Goal: Answer question/provide support

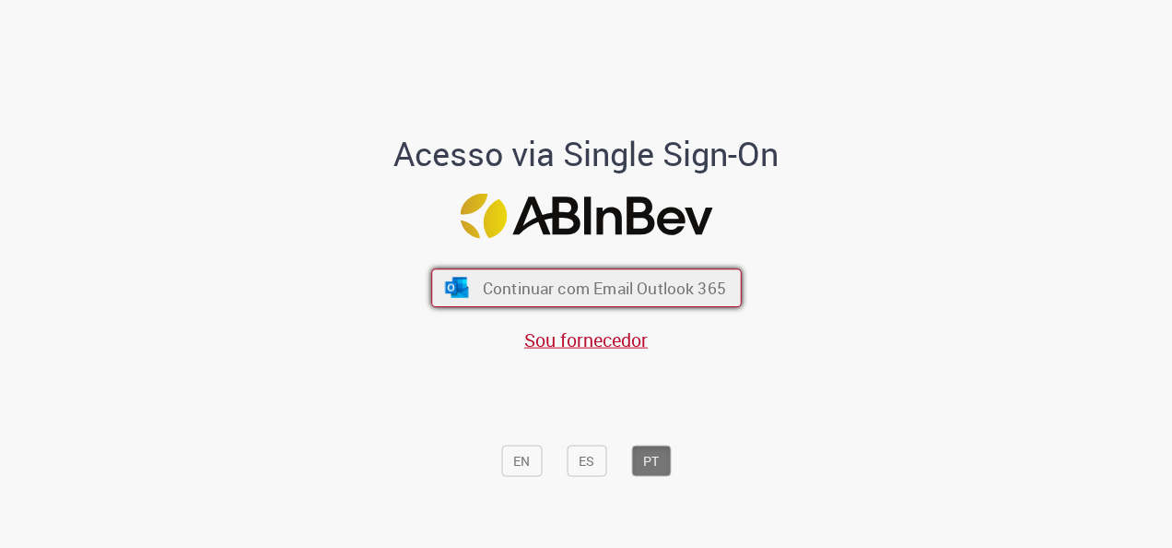
click at [589, 289] on span "Continuar com Email Outlook 365" at bounding box center [603, 287] width 243 height 21
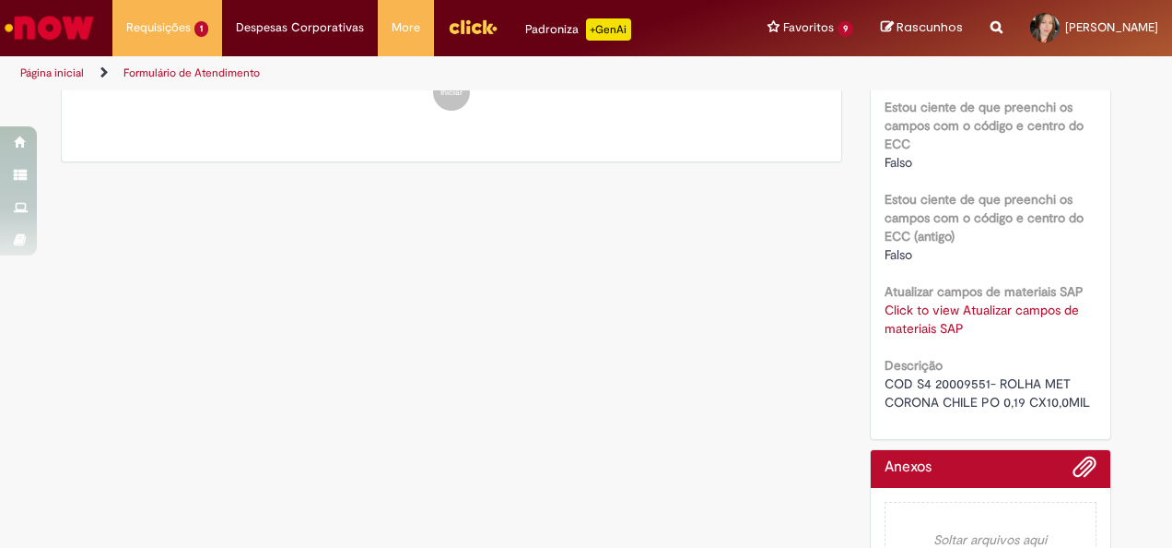
scroll to position [654, 0]
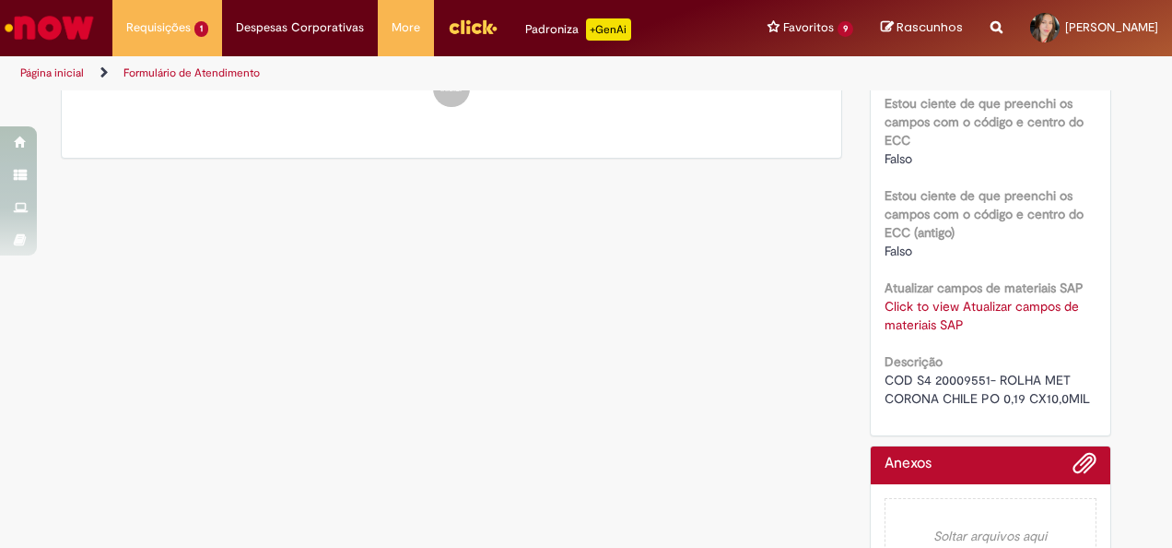
click at [968, 395] on span "COD S4 20009551- ROLHA MET CORONA CHILE PO 0,19 CX10,0MIL" at bounding box center [988, 388] width 206 height 35
copy span "20009551"
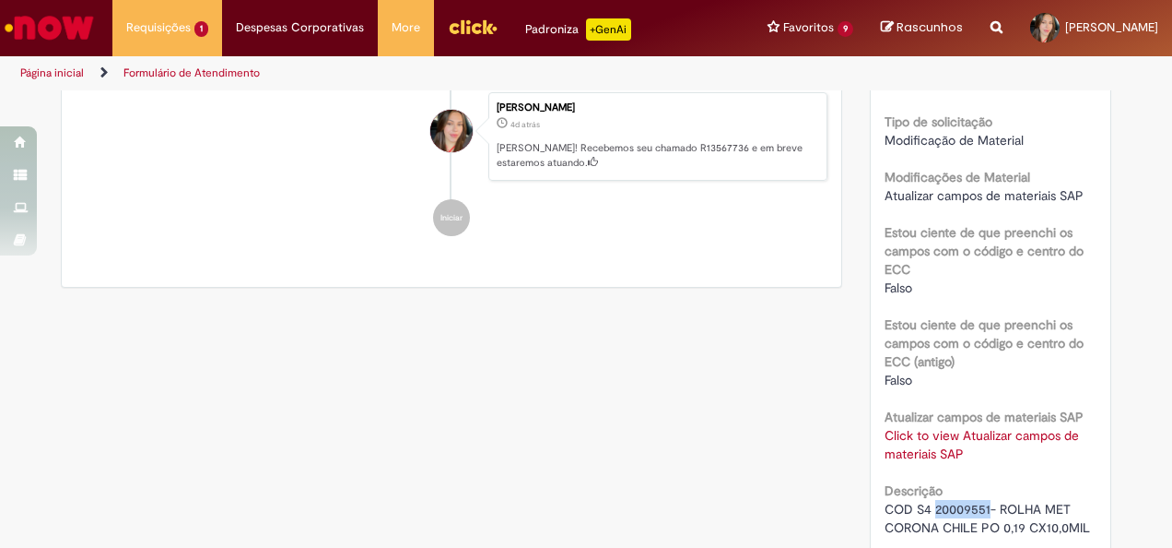
scroll to position [581, 0]
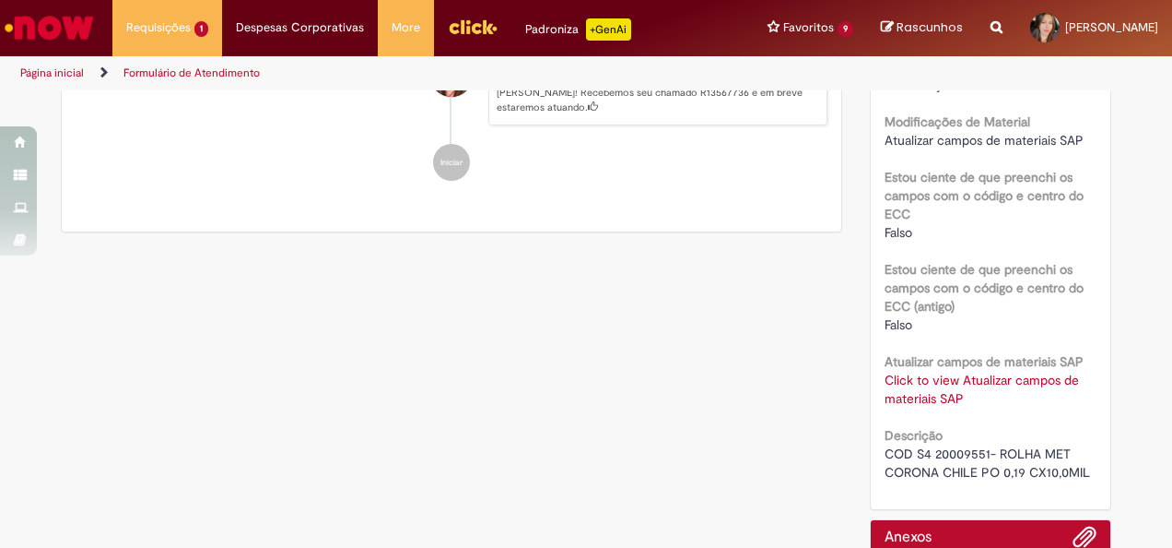
click at [975, 406] on div "Click to view Atualizar campos de materiais SAP Click to view Atualizar campos …" at bounding box center [991, 389] width 213 height 37
click at [970, 394] on link "Click to view Atualizar campos de materiais SAP" at bounding box center [982, 388] width 194 height 35
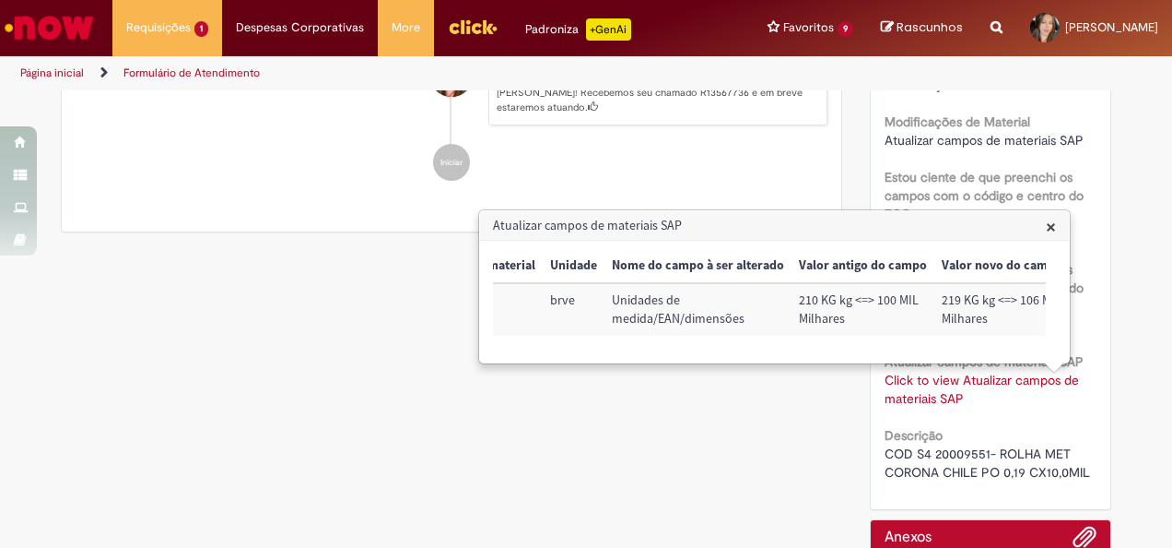
scroll to position [0, 92]
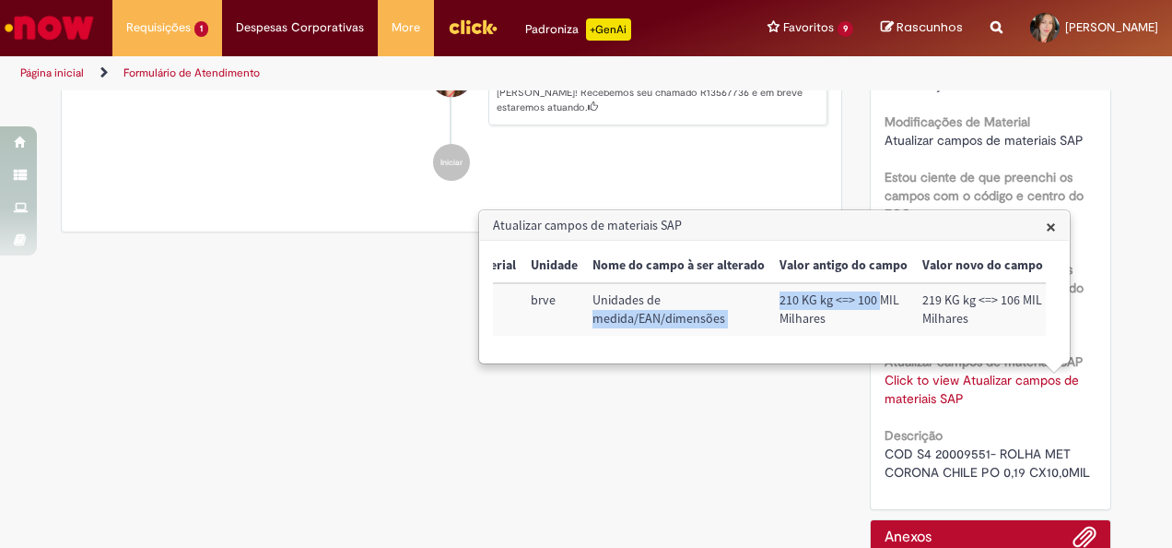
drag, startPoint x: 842, startPoint y: 289, endPoint x: 699, endPoint y: 284, distance: 143.9
click at [701, 284] on tr "40015435 brve Unidades de medida/EAN/dimensões 210 KG kg <=> 100 MIL Milhares 2…" at bounding box center [726, 309] width 650 height 53
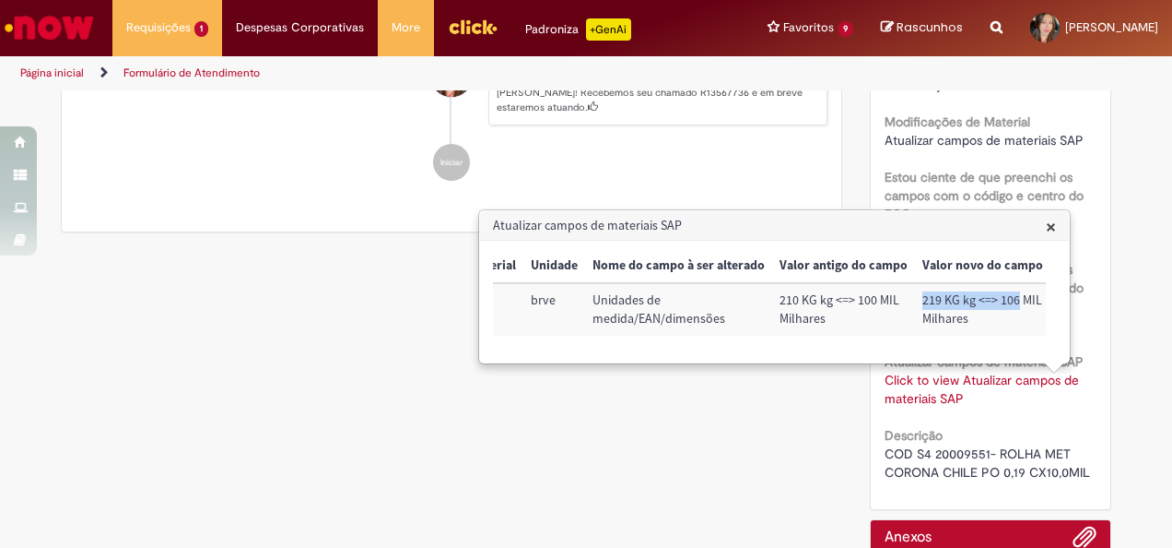
drag, startPoint x: 920, startPoint y: 300, endPoint x: 1014, endPoint y: 304, distance: 94.1
click at [1014, 304] on td "219 KG kg <=> 106 MIL Milhares" at bounding box center [982, 309] width 135 height 53
drag, startPoint x: 1014, startPoint y: 304, endPoint x: 898, endPoint y: 296, distance: 116.4
click at [898, 296] on tr "40015435 brve Unidades de medida/EAN/dimensões 210 KG kg <=> 100 MIL Milhares 2…" at bounding box center [726, 309] width 650 height 53
drag, startPoint x: 898, startPoint y: 296, endPoint x: 1109, endPoint y: 246, distance: 216.9
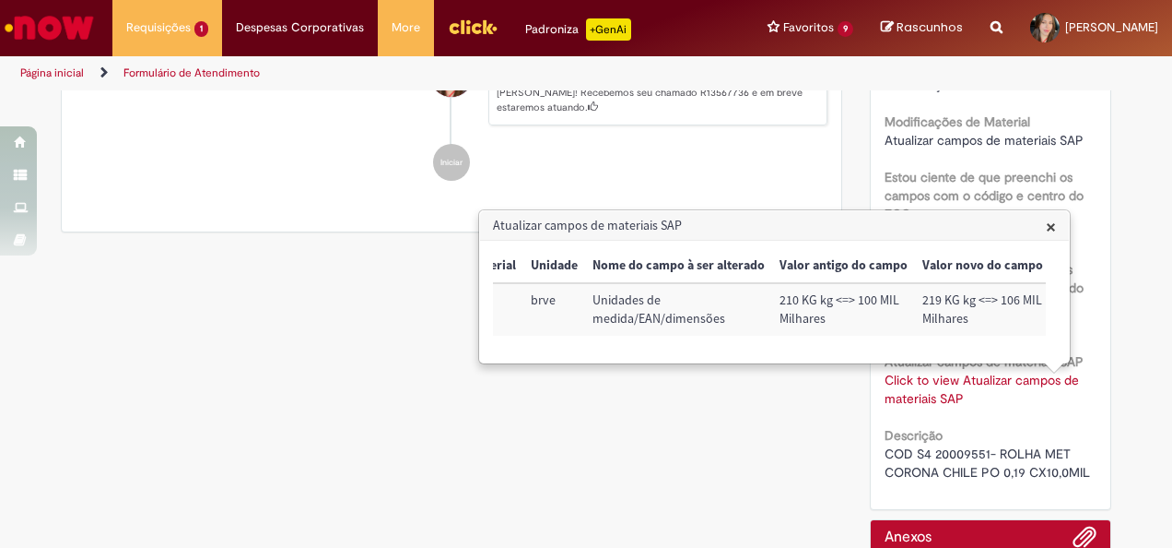
click at [1134, 253] on div "Verificar Código de Barras Aguardando Aprovação Aguardando atendimento Em andam…" at bounding box center [586, 91] width 1172 height 1160
click at [1054, 230] on span "×" at bounding box center [1051, 226] width 10 height 25
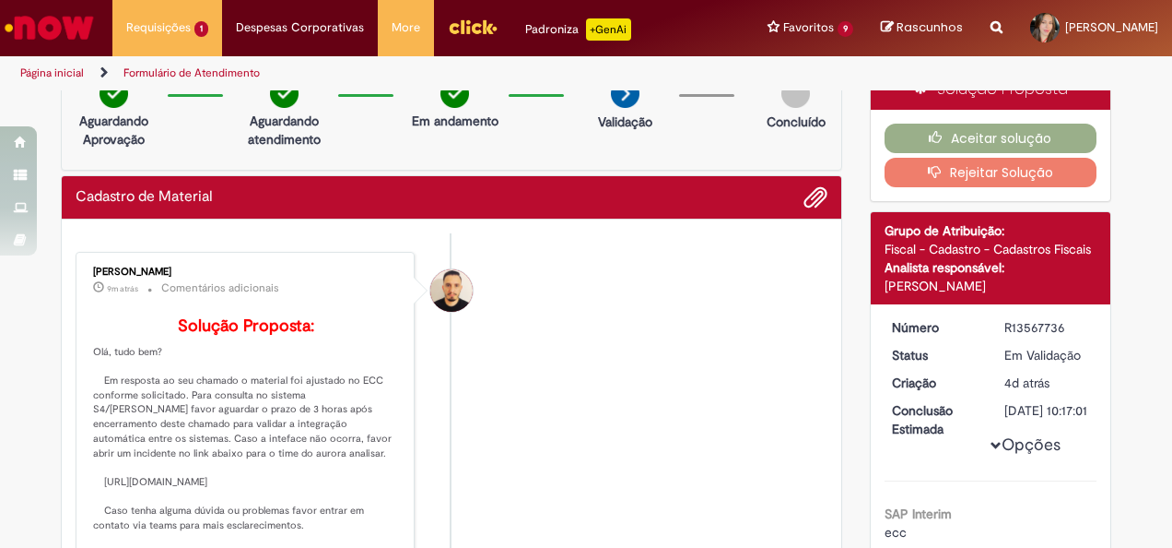
scroll to position [0, 0]
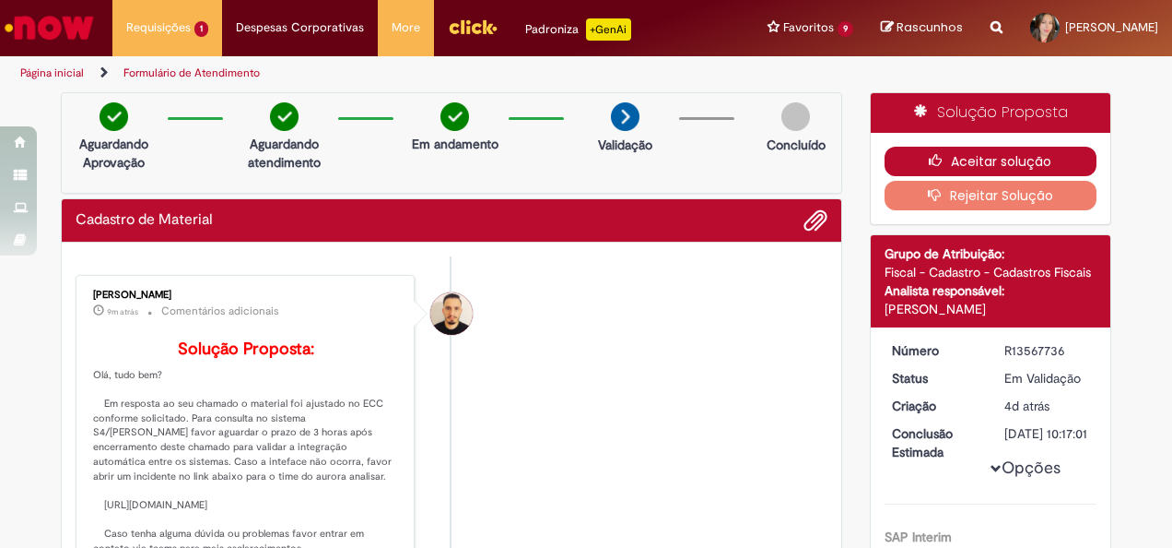
click at [1041, 155] on button "Aceitar solução" at bounding box center [991, 161] width 213 height 29
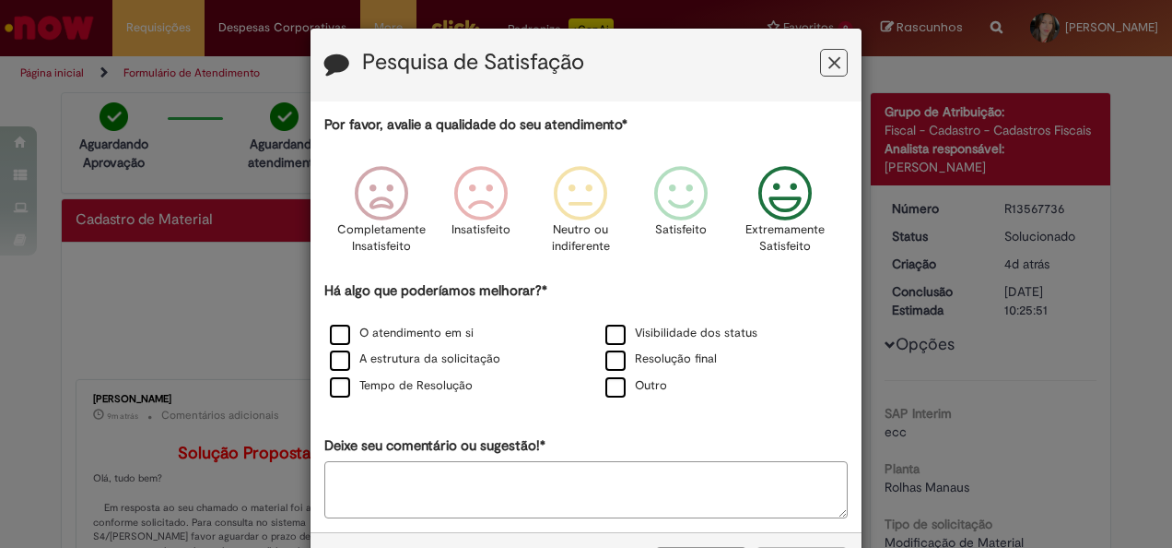
click at [779, 198] on icon "Feedback" at bounding box center [785, 193] width 69 height 55
click at [442, 380] on label "Tempo de Resolução" at bounding box center [401, 386] width 143 height 18
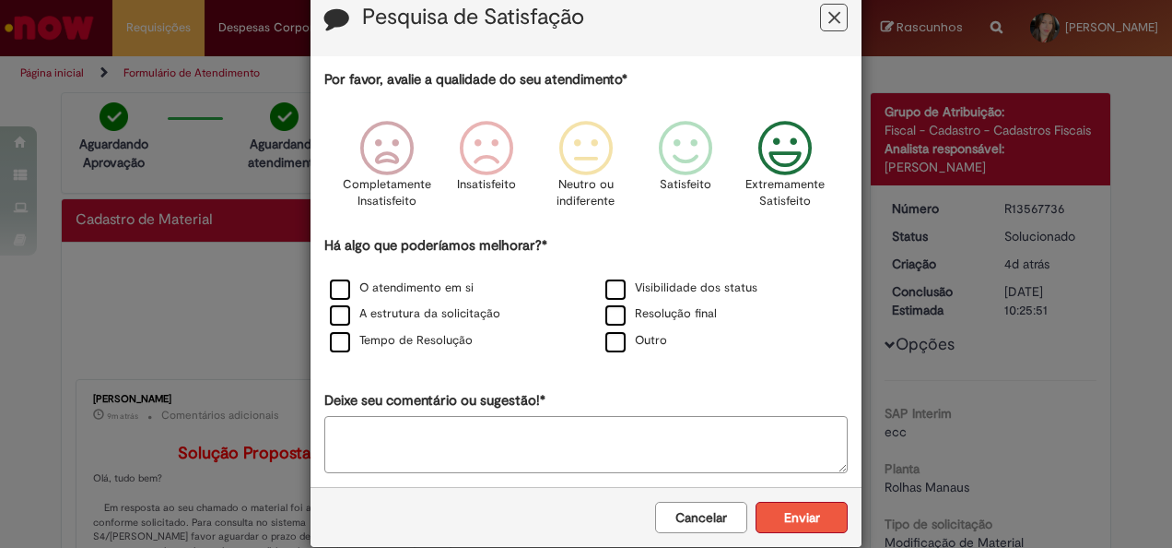
scroll to position [70, 0]
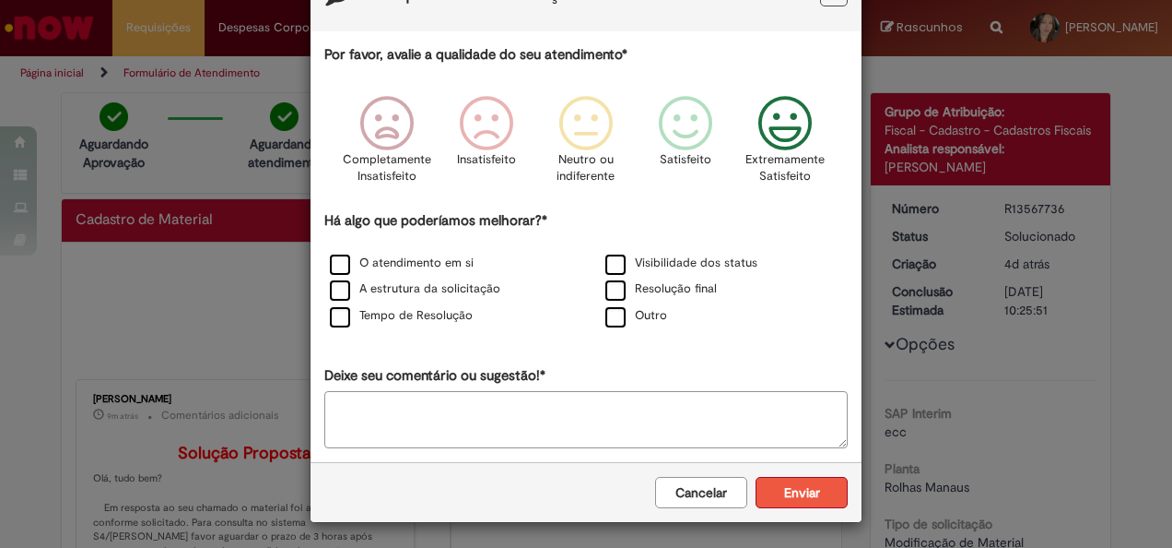
click at [826, 494] on button "Enviar" at bounding box center [802, 492] width 92 height 31
